Goal: Information Seeking & Learning: Learn about a topic

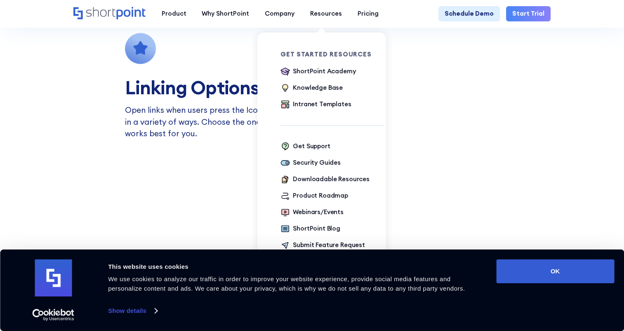
scroll to position [836, 0]
click at [330, 181] on div "Downloadable Resources" at bounding box center [331, 179] width 77 height 9
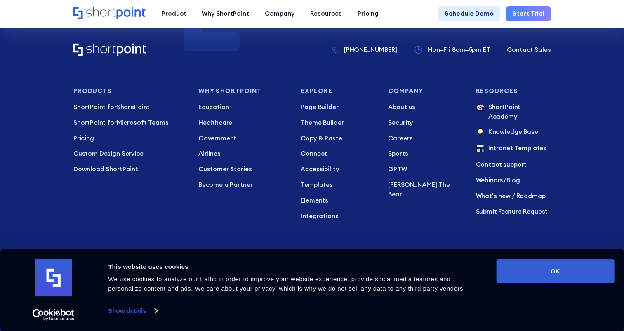
scroll to position [1303, 0]
click at [505, 143] on p "Intranet Templates" at bounding box center [517, 148] width 58 height 10
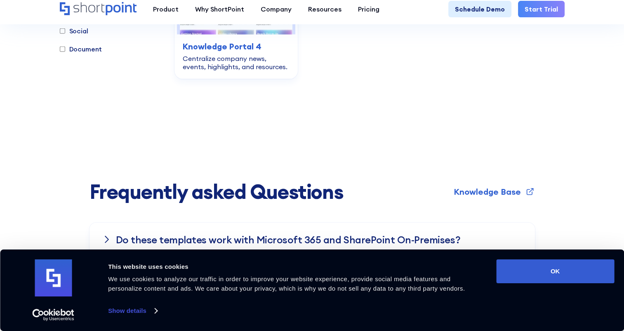
scroll to position [2108, 0]
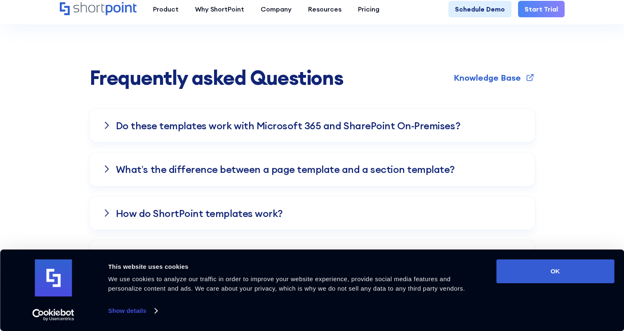
checkbox input "true"
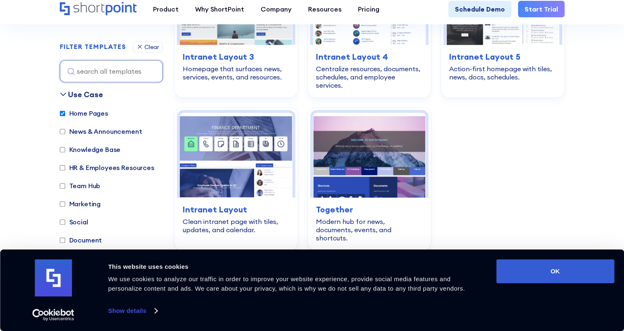
scroll to position [315, 0]
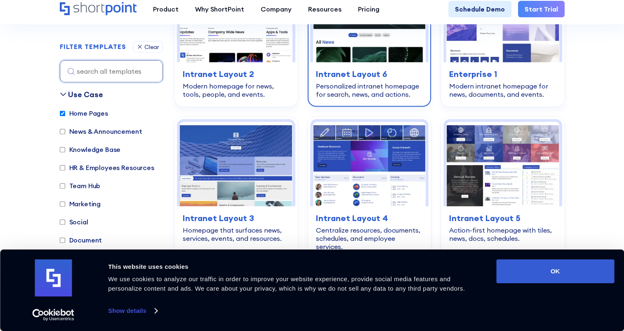
click at [353, 62] on img at bounding box center [369, 20] width 113 height 84
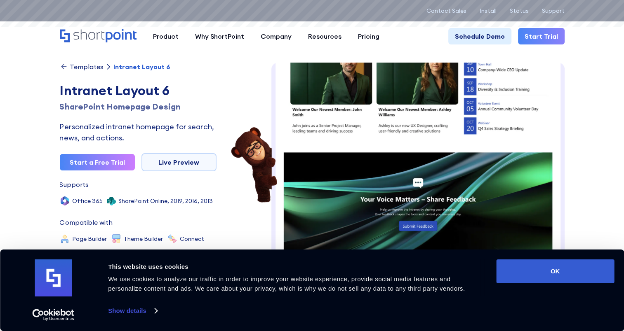
scroll to position [434, 0]
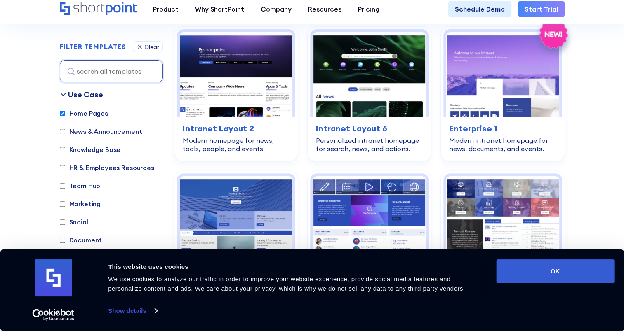
scroll to position [260, 0]
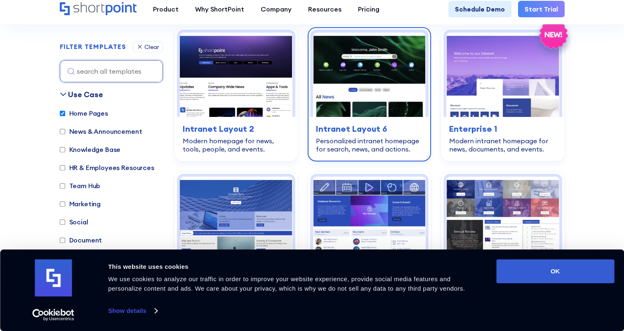
click at [330, 106] on img at bounding box center [369, 75] width 113 height 84
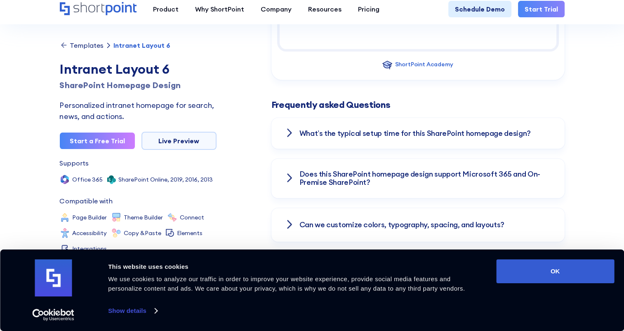
scroll to position [1041, 0]
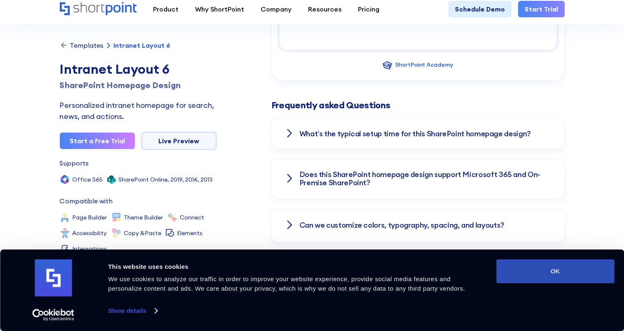
click at [545, 278] on button "OK" at bounding box center [555, 272] width 118 height 24
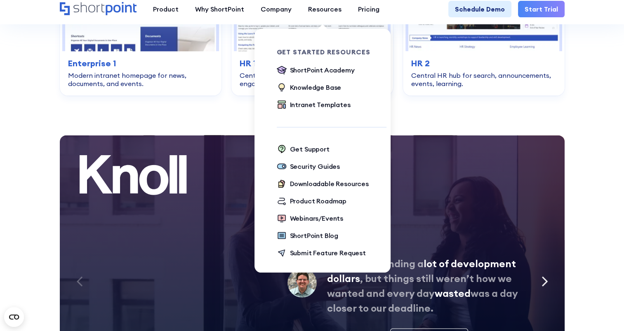
scroll to position [1817, 0]
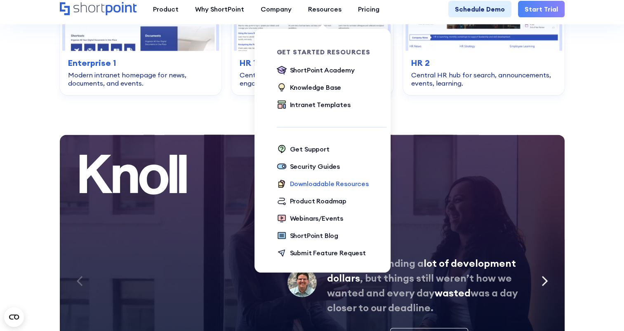
click at [356, 189] on div "Downloadable Resources" at bounding box center [329, 184] width 79 height 10
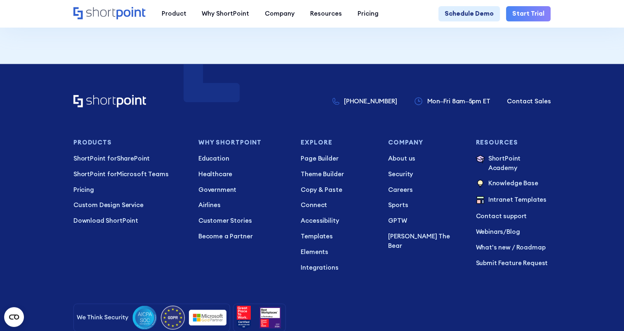
scroll to position [1252, 0]
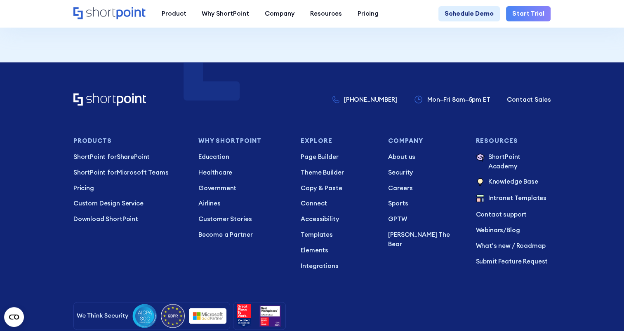
click at [303, 247] on ul "Page Builder Theme Builder Copy & Paste Connect Accessibility Templates Element…" at bounding box center [337, 211] width 75 height 118
click at [304, 251] on p "Elements" at bounding box center [337, 250] width 75 height 9
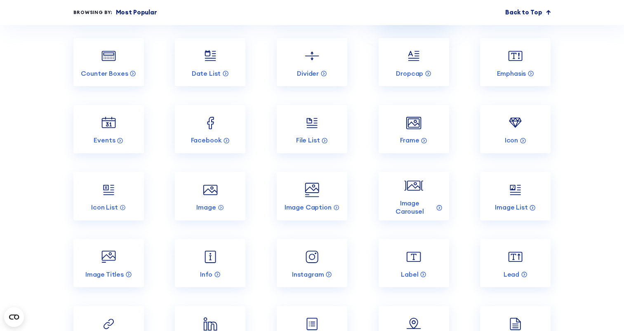
scroll to position [964, 0]
click at [114, 199] on img at bounding box center [108, 189] width 19 height 19
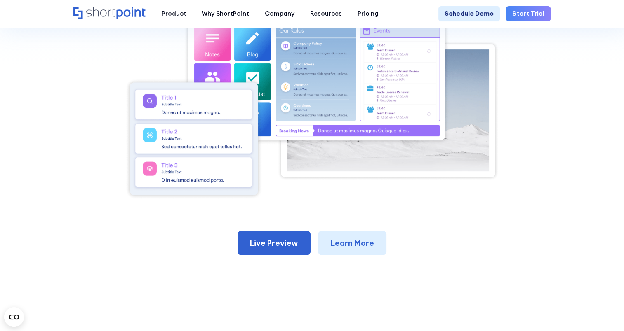
scroll to position [268, 0]
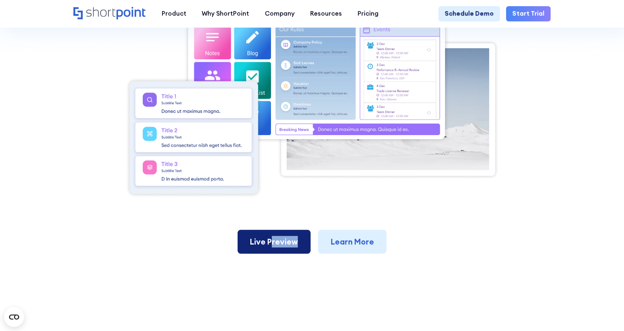
drag, startPoint x: 308, startPoint y: 263, endPoint x: 274, endPoint y: 240, distance: 41.2
click at [274, 240] on section "Back to Elements Icon List Use icons to represent or mark each item on a list w…" at bounding box center [312, 31] width 624 height 569
click at [273, 239] on link "Live Preview" at bounding box center [273, 242] width 73 height 24
